Goal: Check status: Check status

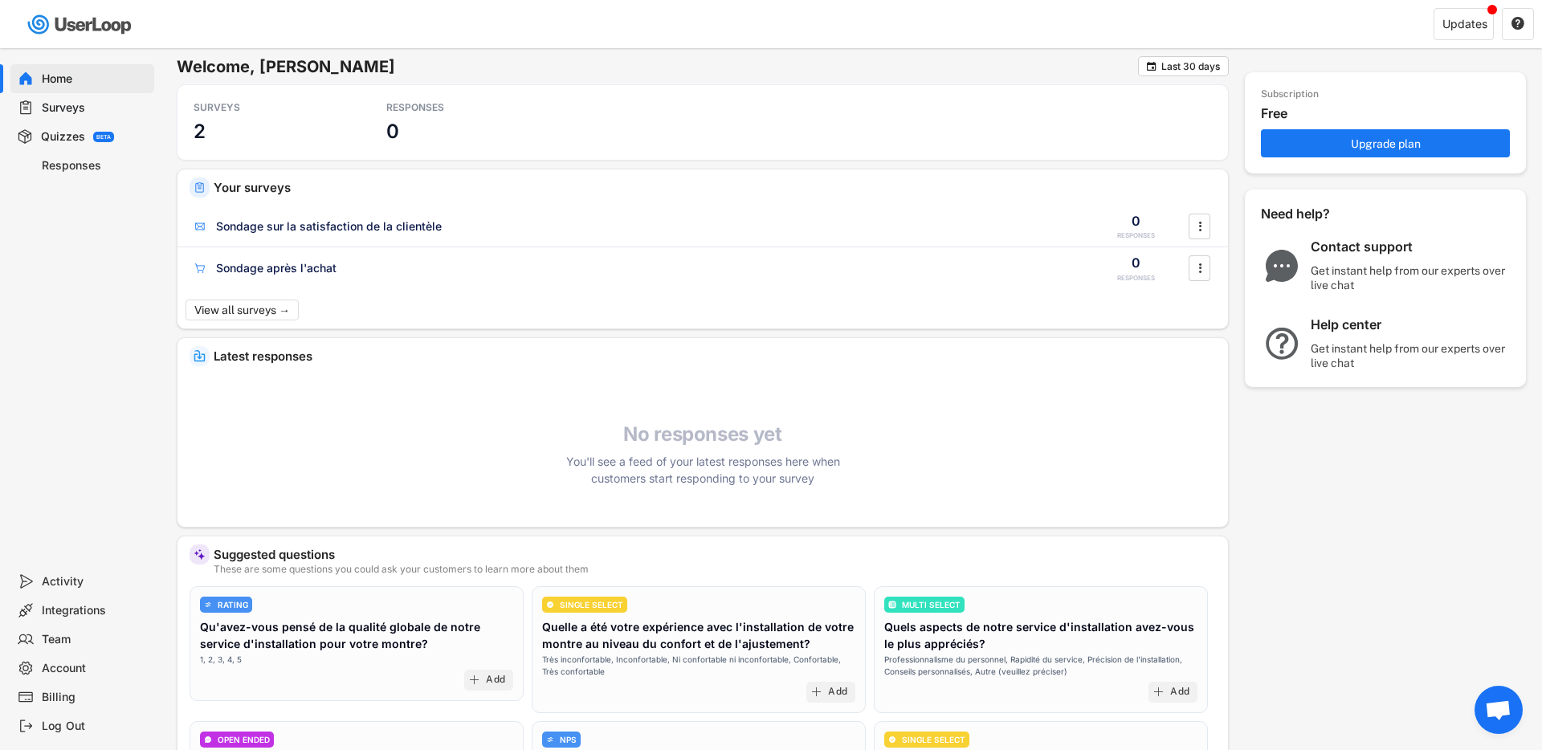
click at [78, 114] on div "Surveys" at bounding box center [95, 107] width 106 height 15
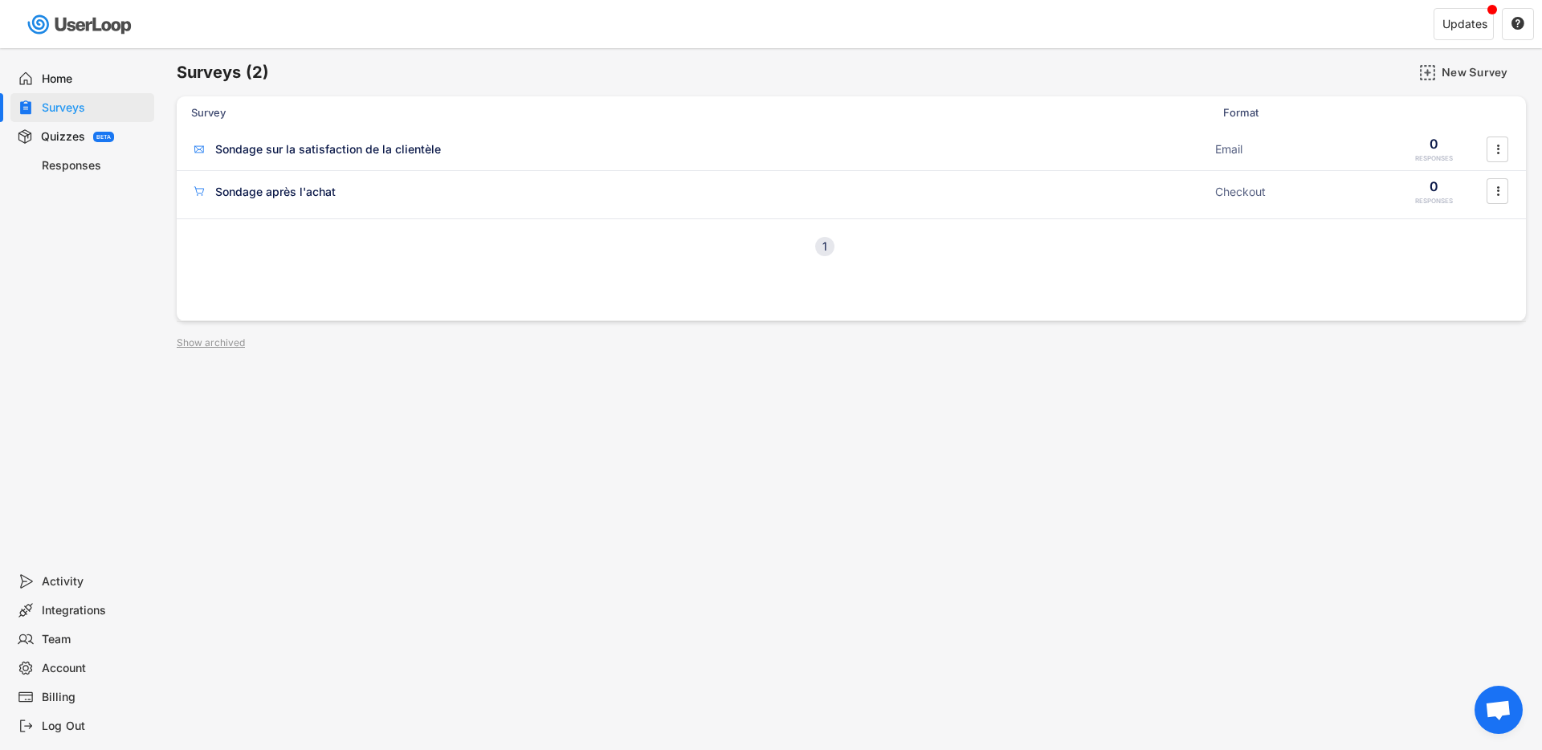
click at [84, 176] on div "Responses" at bounding box center [82, 165] width 144 height 29
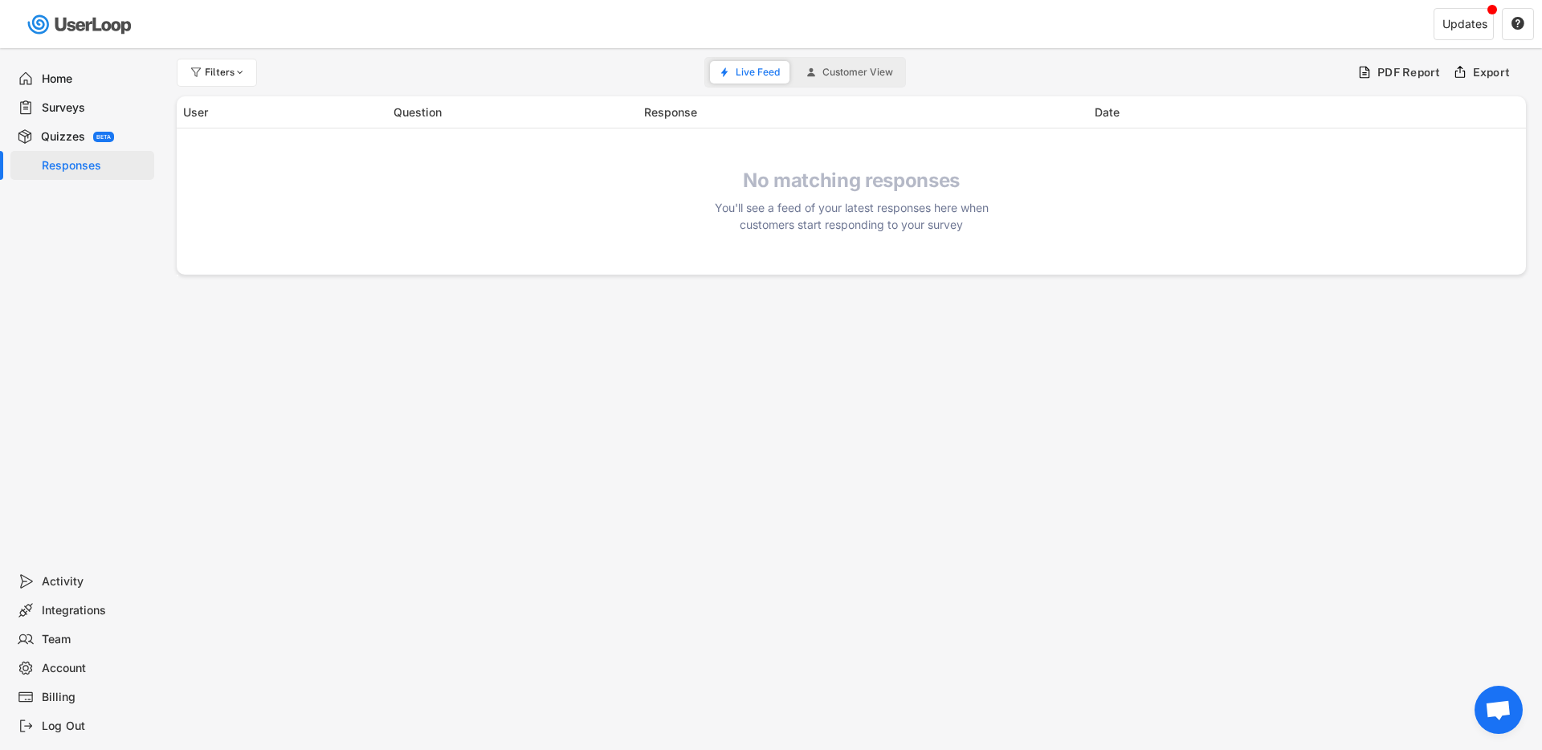
click at [833, 63] on button "Customer View" at bounding box center [850, 72] width 106 height 22
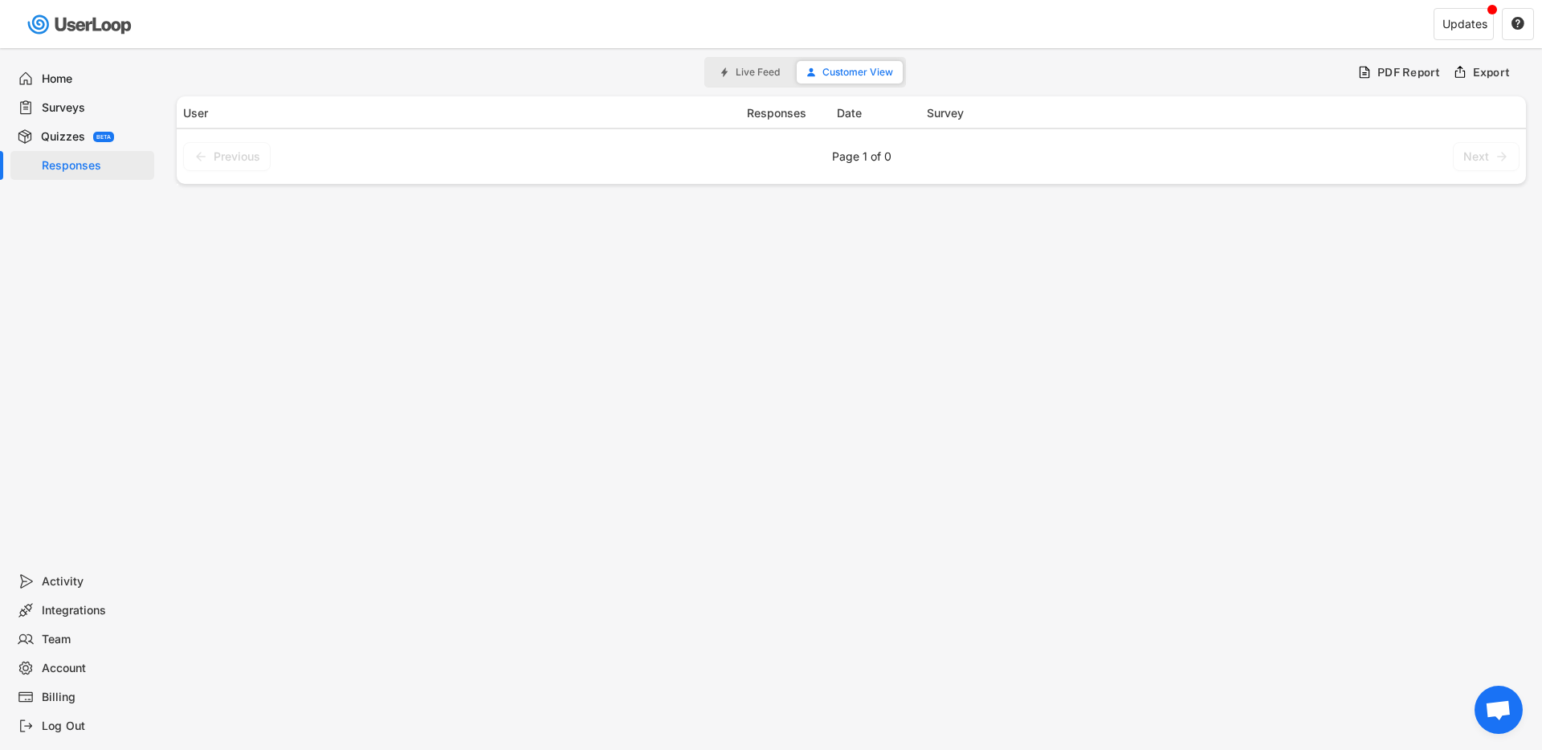
click at [723, 53] on div "Filters Live Feed Customer View PDF Report Export User Responses Date Survey Pr…" at bounding box center [852, 116] width 1350 height 137
click at [748, 65] on button "Live Feed" at bounding box center [750, 72] width 80 height 22
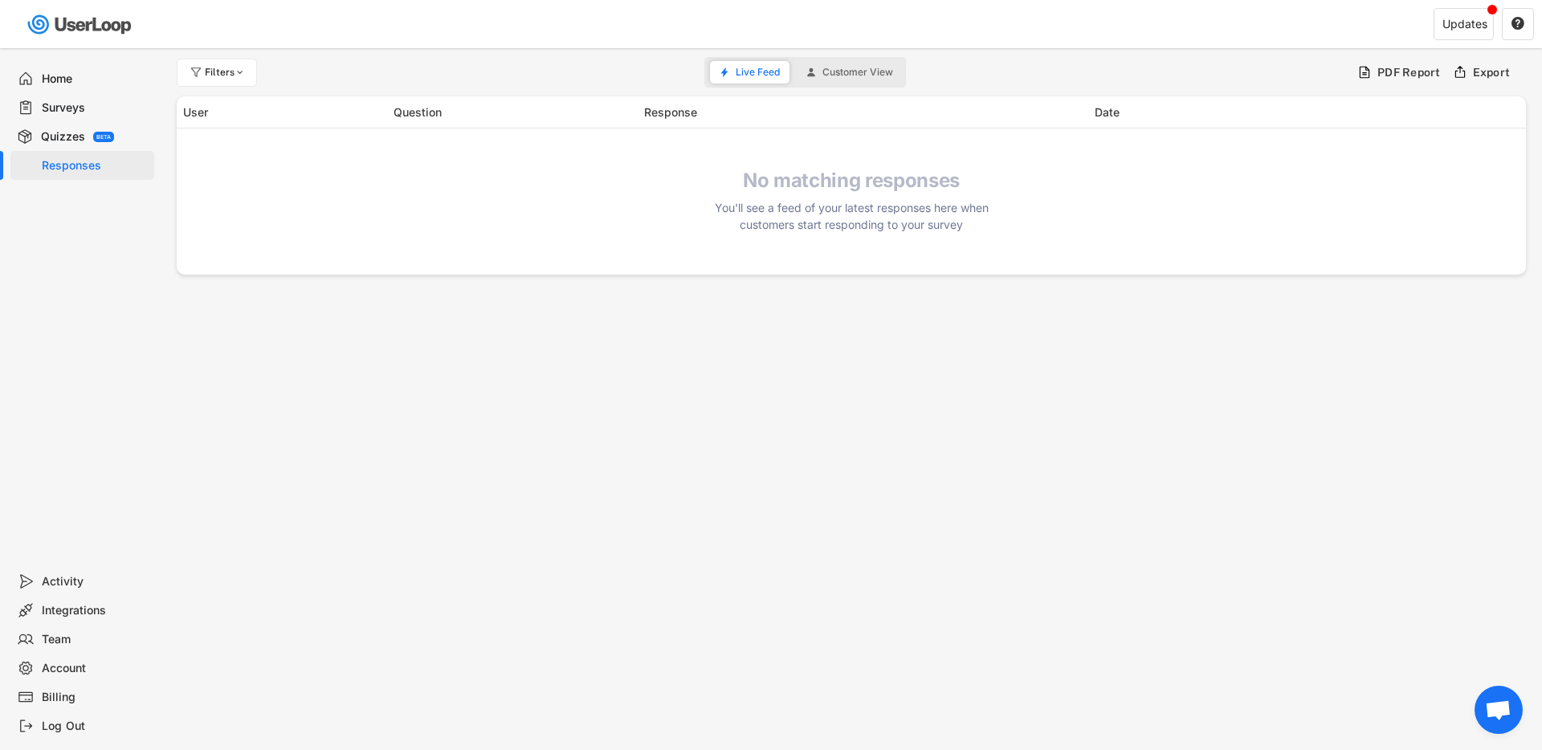
click at [76, 129] on div "Quizzes" at bounding box center [63, 136] width 44 height 15
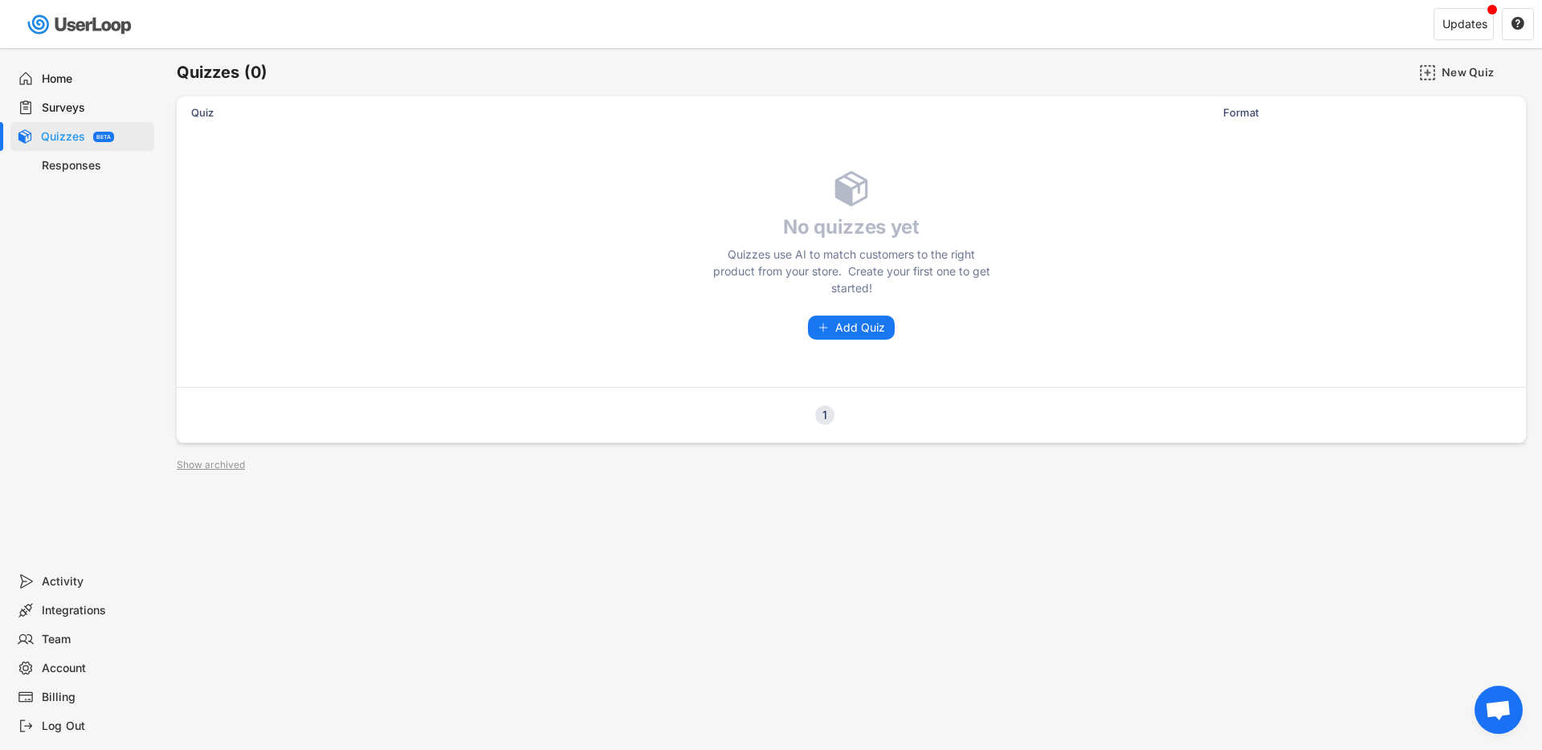
click at [45, 71] on div "Home" at bounding box center [95, 78] width 106 height 15
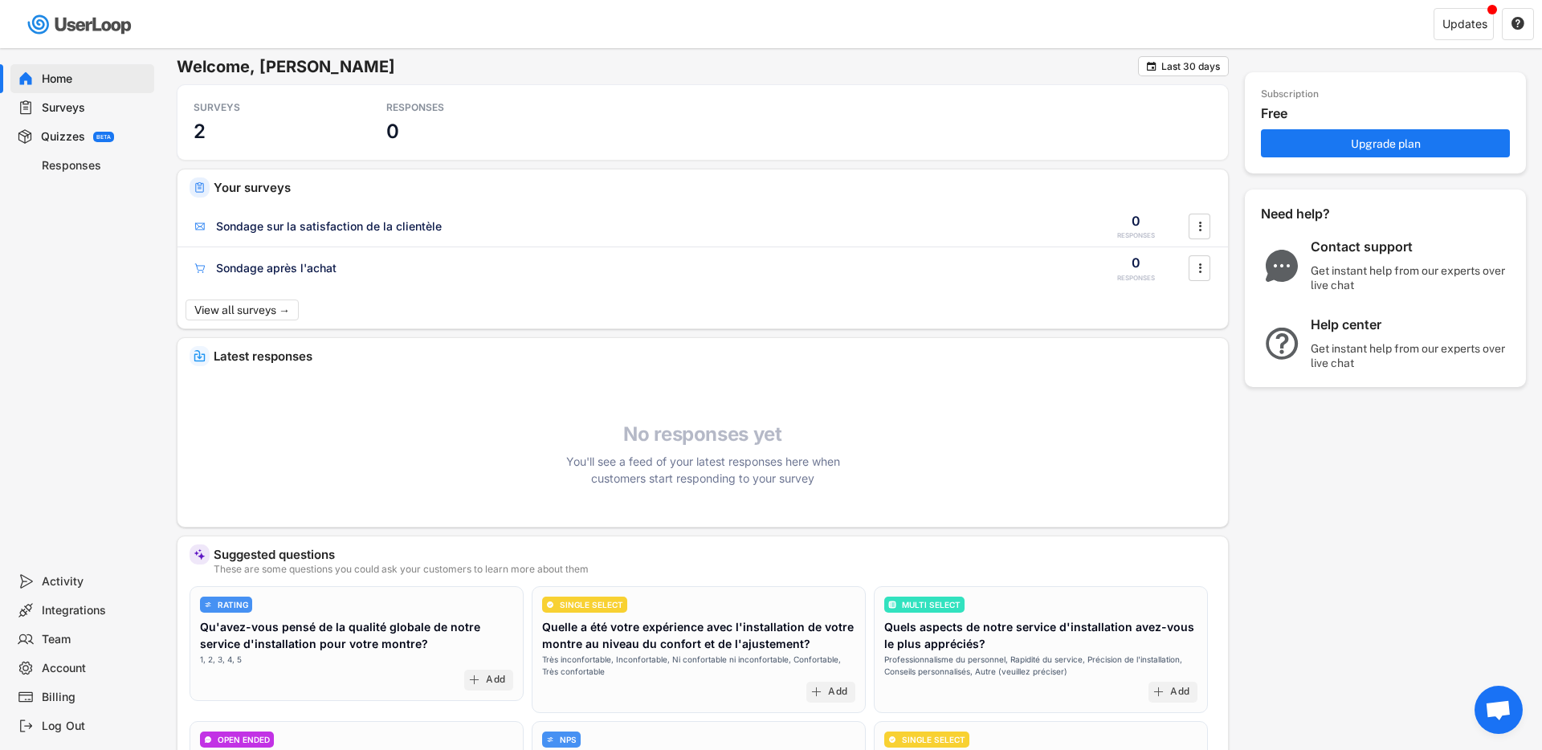
click at [468, 408] on div "Latest responses No responses yet You'll see a feed of your latest responses he…" at bounding box center [703, 432] width 1051 height 189
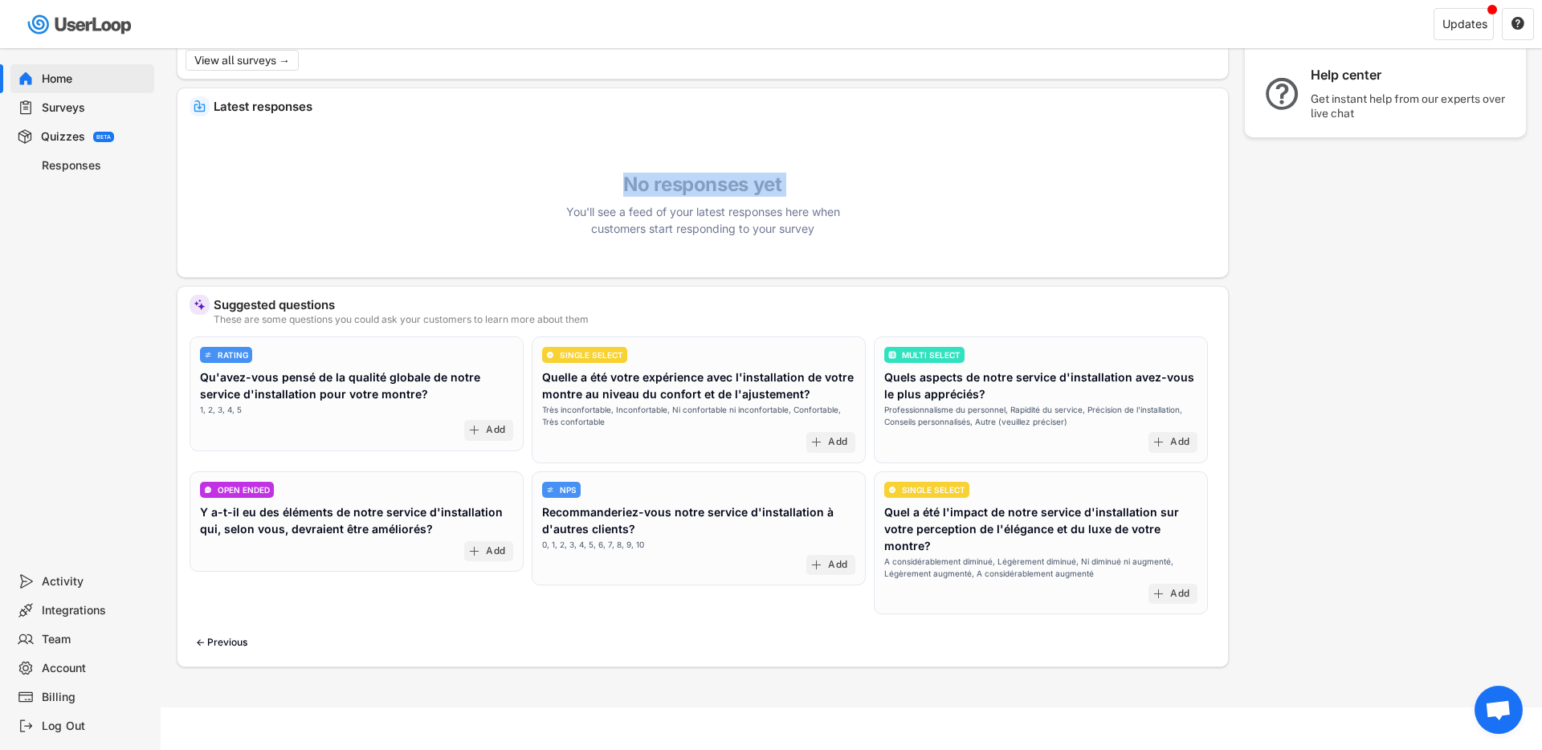
scroll to position [255, 0]
